Goal: Task Accomplishment & Management: Manage account settings

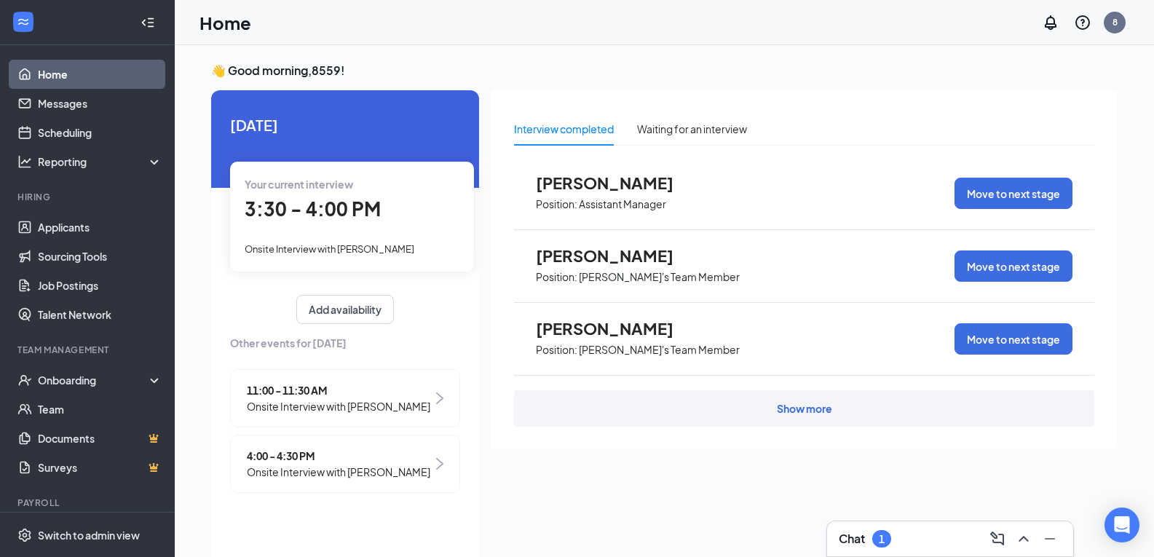
click at [377, 255] on span "Onsite Interview with [PERSON_NAME]" at bounding box center [330, 249] width 170 height 12
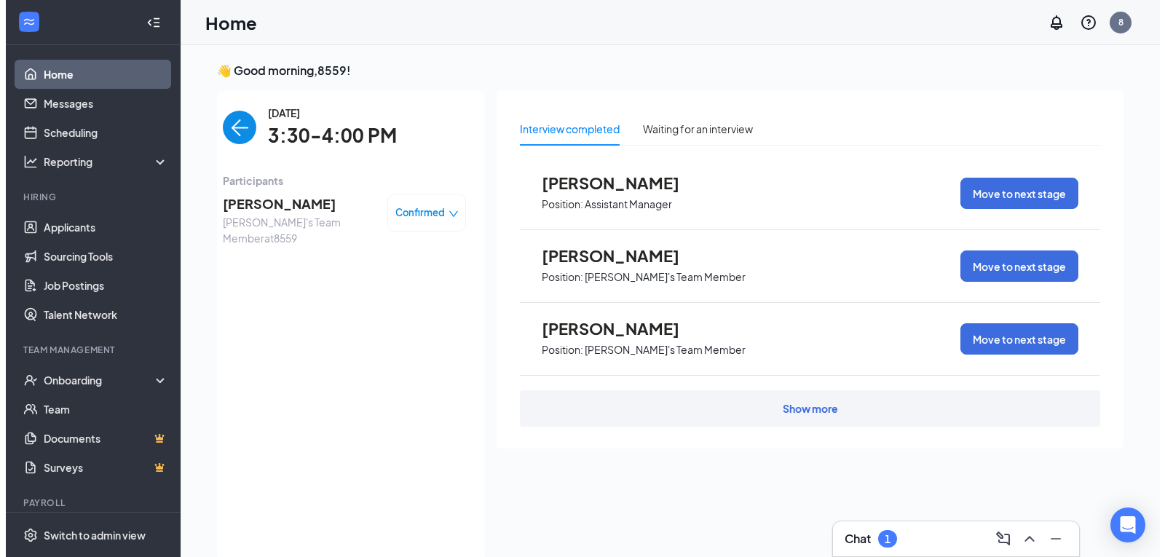
scroll to position [6, 0]
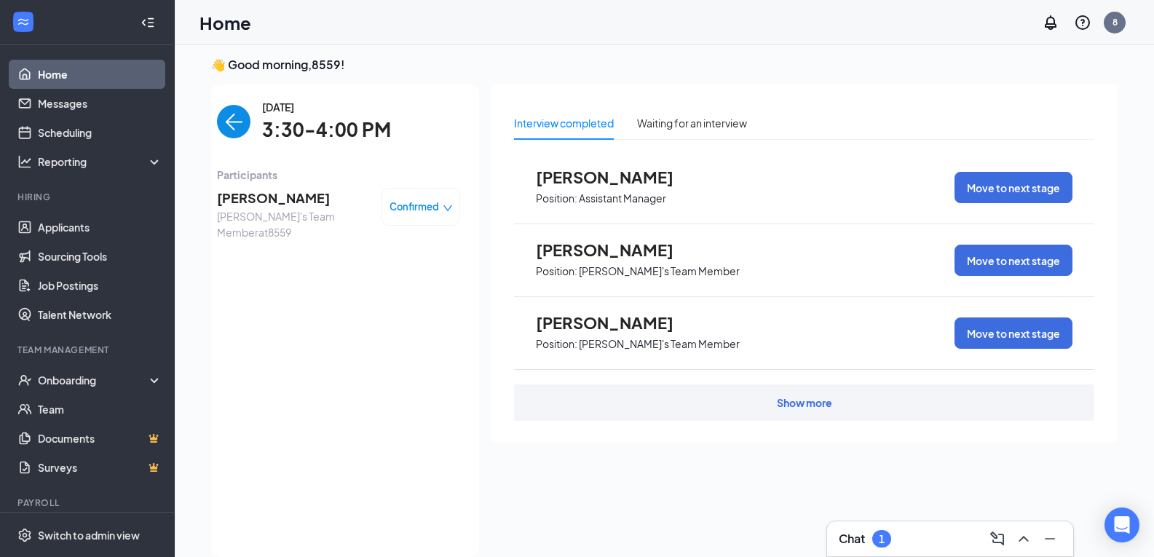
click at [304, 200] on span "[PERSON_NAME]" at bounding box center [293, 198] width 153 height 20
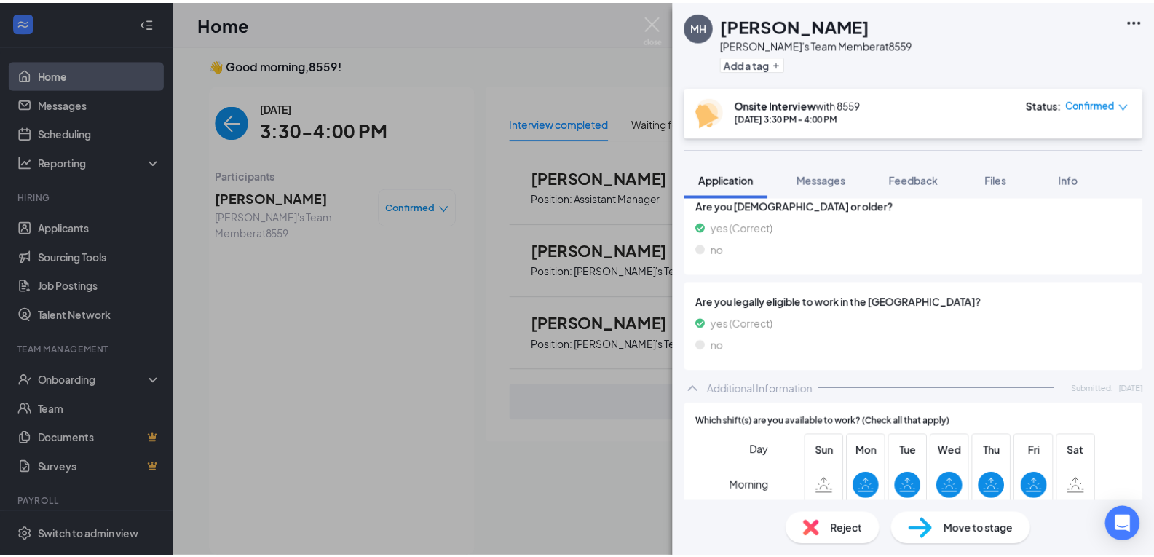
scroll to position [437, 0]
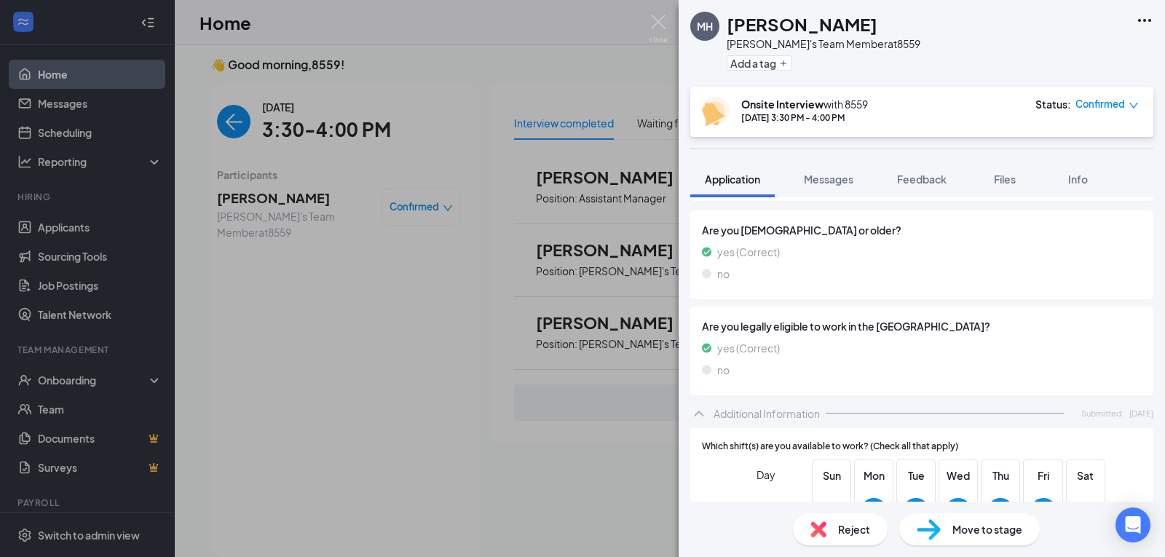
click at [568, 40] on div "MH [PERSON_NAME]'s Team Member at 8559 Add a tag Onsite Interview with 8559 [DA…" at bounding box center [582, 278] width 1165 height 557
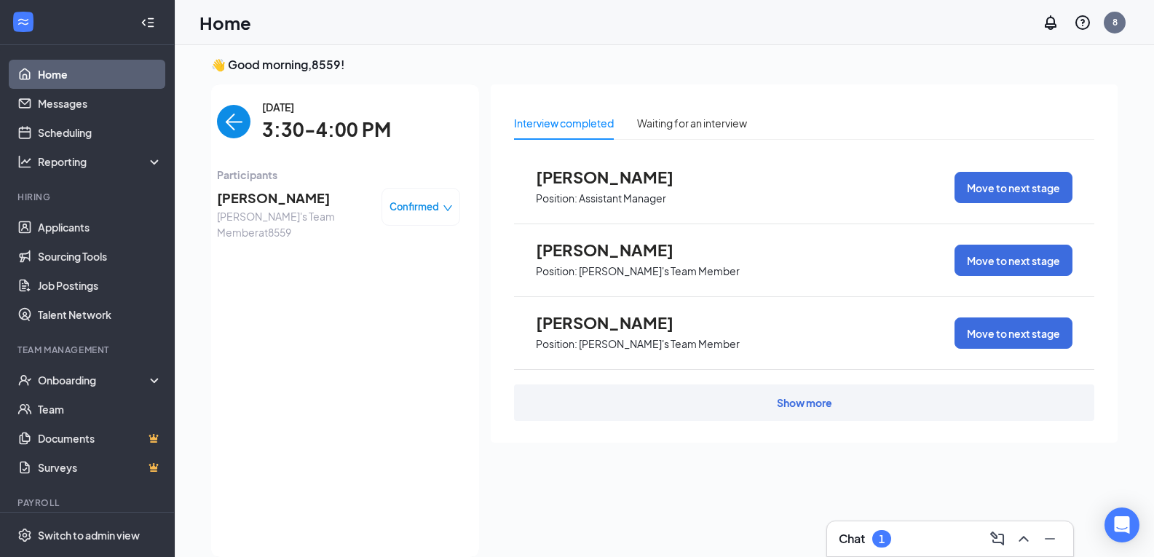
click at [436, 210] on div "Confirmed" at bounding box center [421, 207] width 79 height 38
click at [443, 210] on icon "down" at bounding box center [448, 208] width 10 height 10
click at [417, 275] on div "Mark complete" at bounding box center [379, 273] width 122 height 16
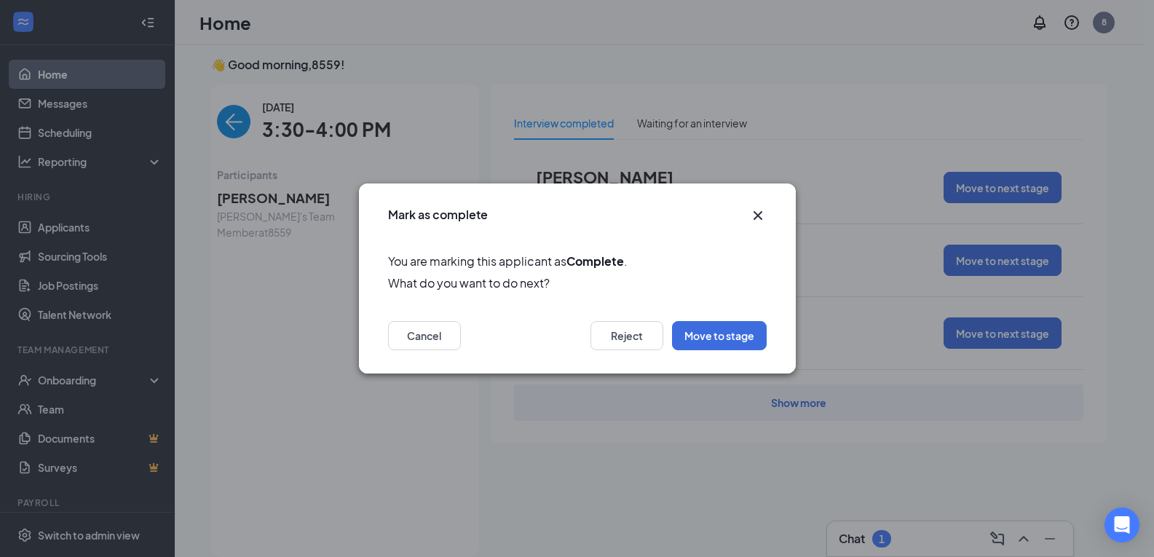
click at [755, 216] on icon "Cross" at bounding box center [757, 215] width 17 height 17
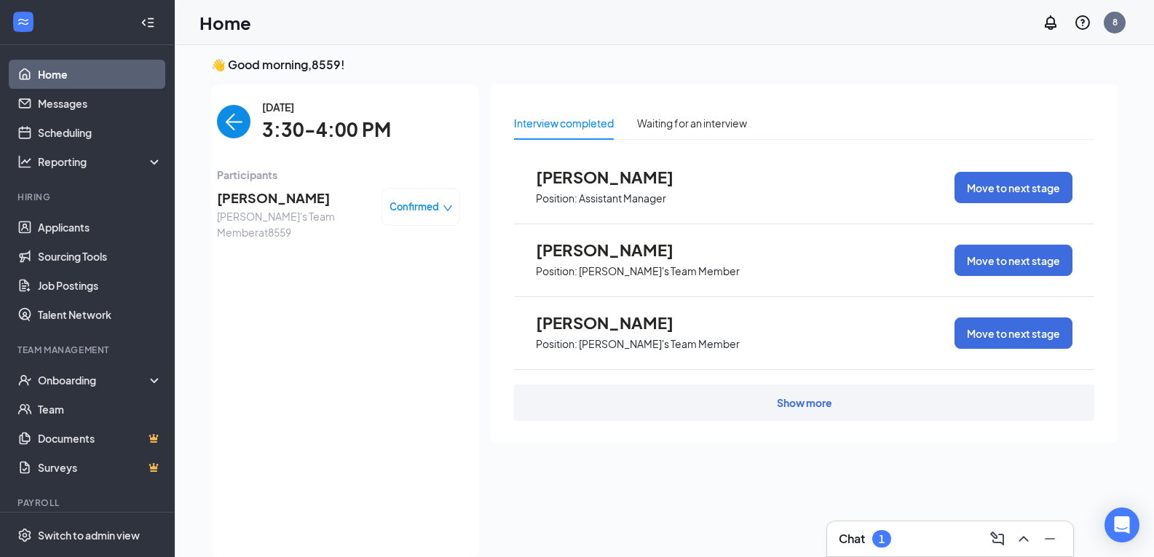
click at [240, 129] on img "back-button" at bounding box center [234, 122] width 34 height 34
